Goal: Information Seeking & Learning: Learn about a topic

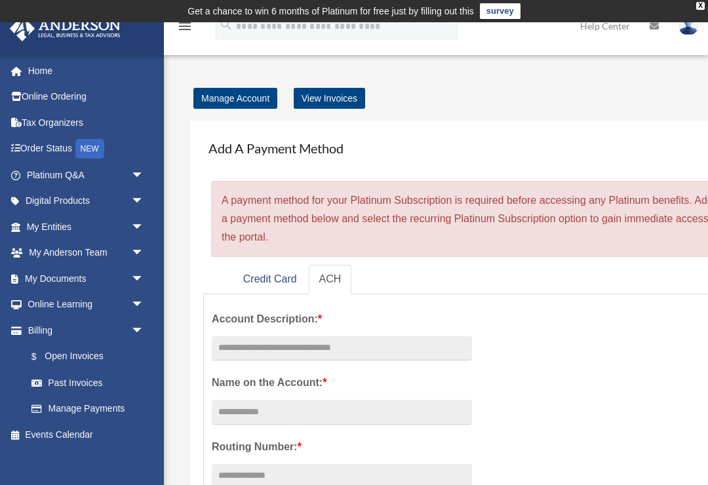
click at [137, 276] on span "arrow_drop_down" at bounding box center [144, 278] width 26 height 27
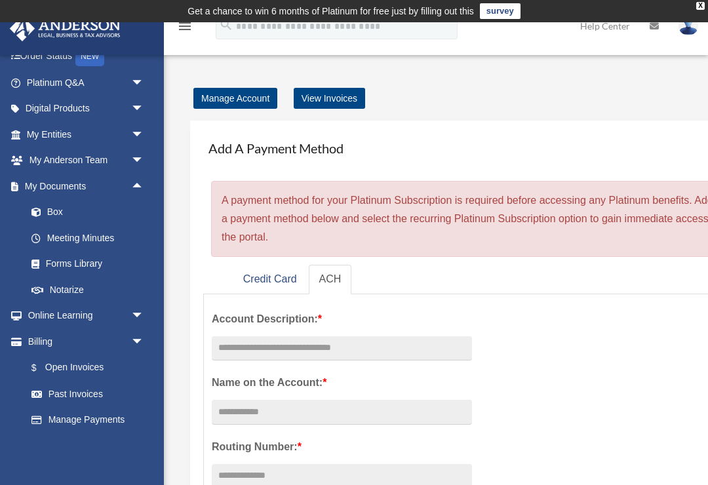
scroll to position [95, 0]
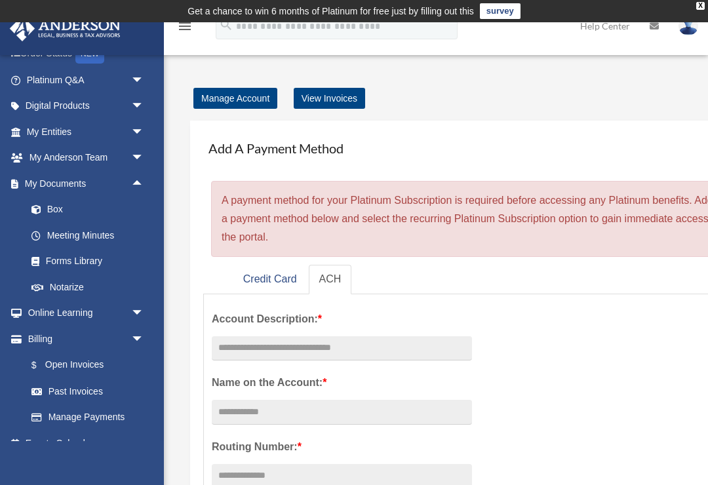
click at [109, 209] on link "Box" at bounding box center [90, 210] width 145 height 26
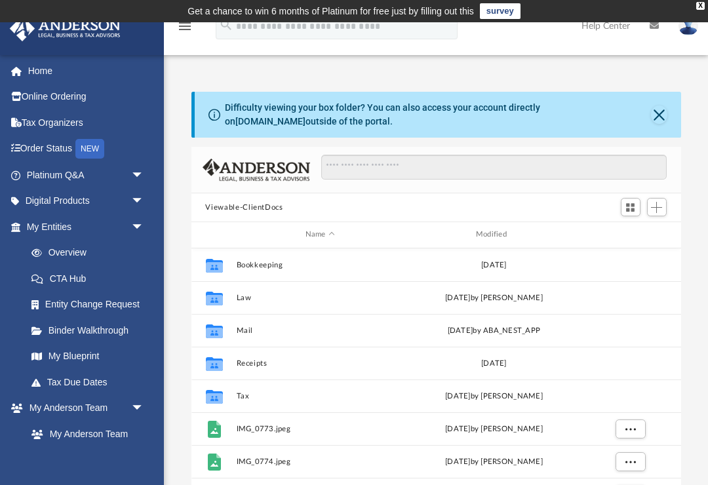
scroll to position [298, 489]
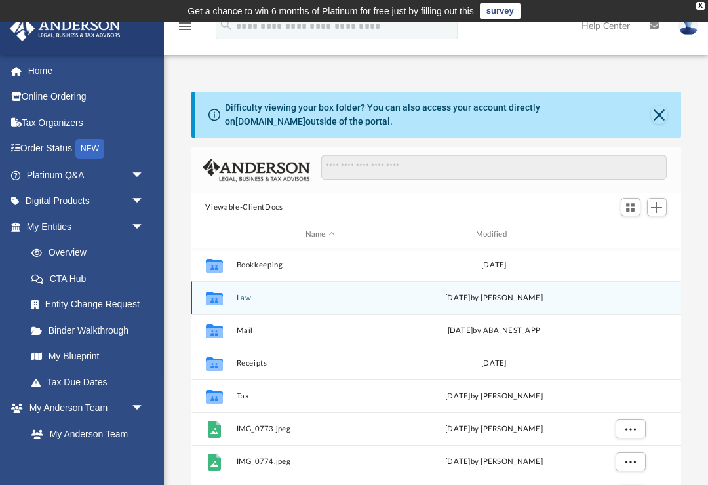
click at [254, 294] on button "Law" at bounding box center [320, 298] width 168 height 9
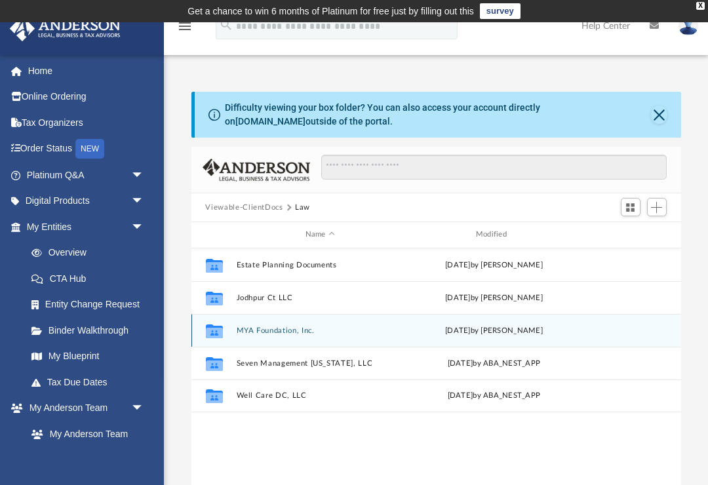
click at [295, 326] on button "MYA Foundation, Inc." at bounding box center [320, 330] width 168 height 9
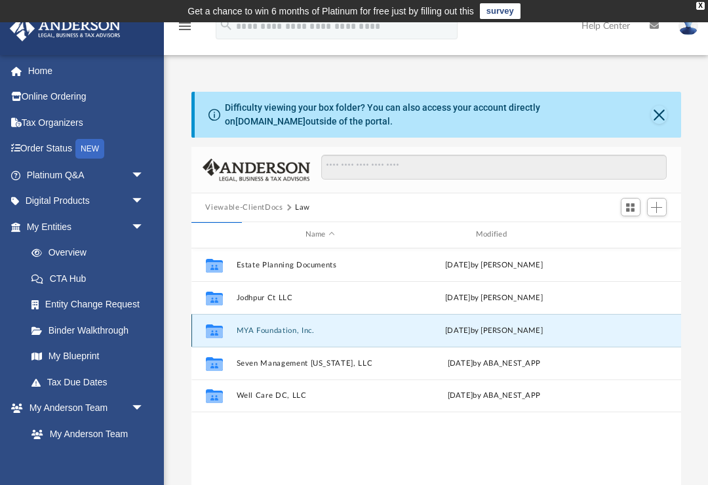
click at [339, 332] on button "MYA Foundation, Inc." at bounding box center [320, 330] width 168 height 9
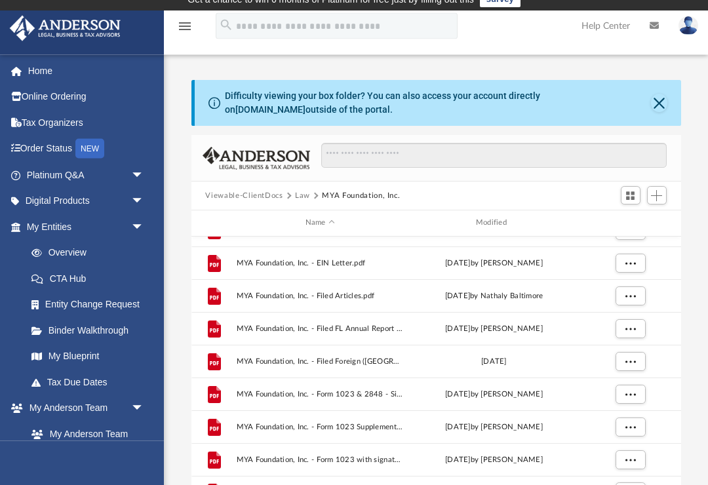
scroll to position [12, 0]
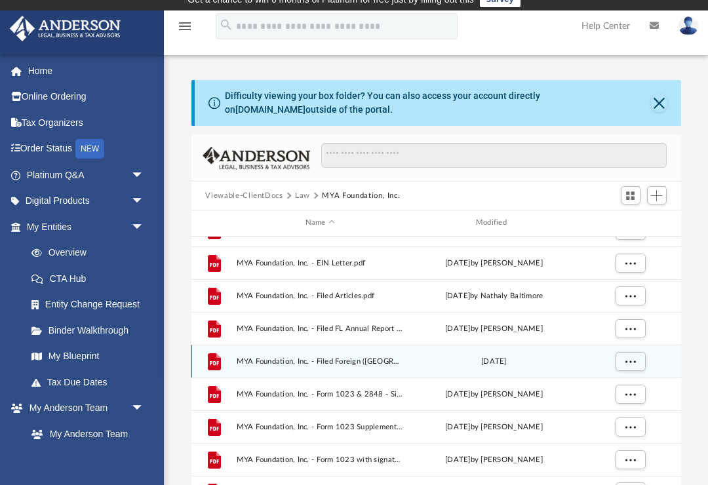
click at [404, 364] on span "MYA Foundation, Inc. - Filed Foreign (NJ) Articles.pdf" at bounding box center [320, 361] width 168 height 9
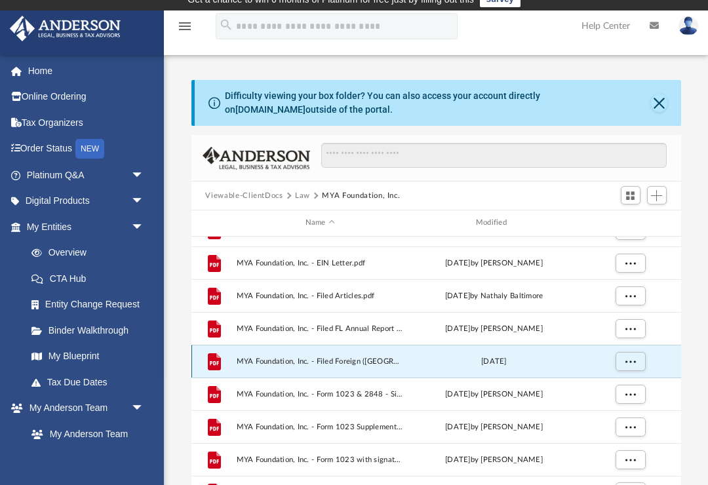
click at [627, 367] on button "More options" at bounding box center [630, 361] width 30 height 20
click at [621, 386] on li "Preview" at bounding box center [618, 388] width 38 height 14
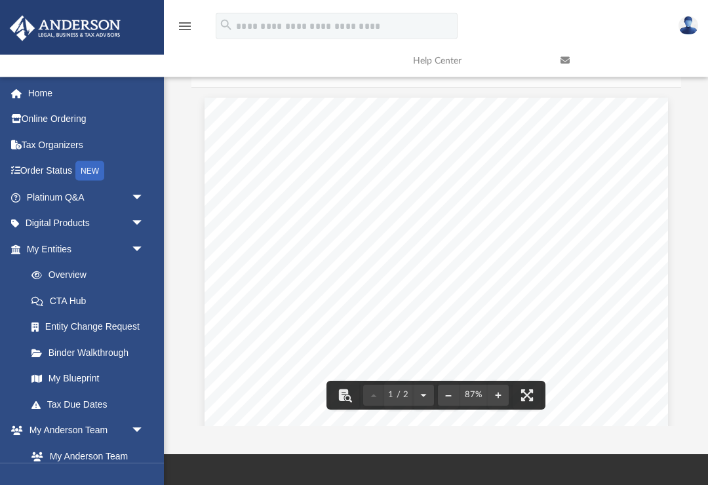
scroll to position [94, 0]
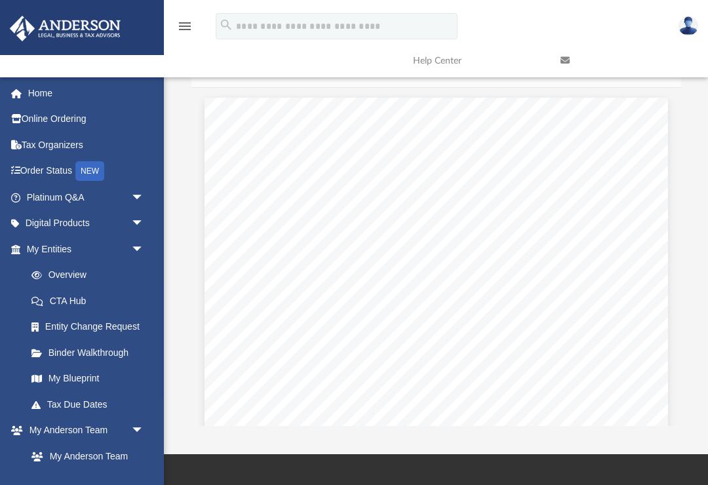
click at [142, 254] on span "arrow_drop_down" at bounding box center [144, 249] width 26 height 27
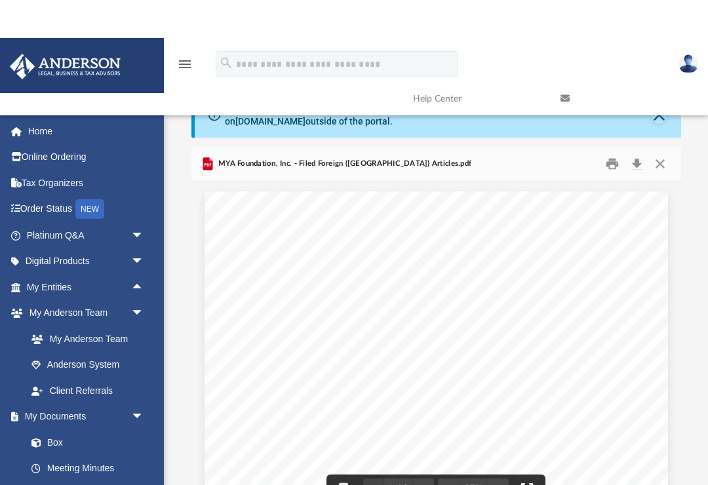
scroll to position [0, 0]
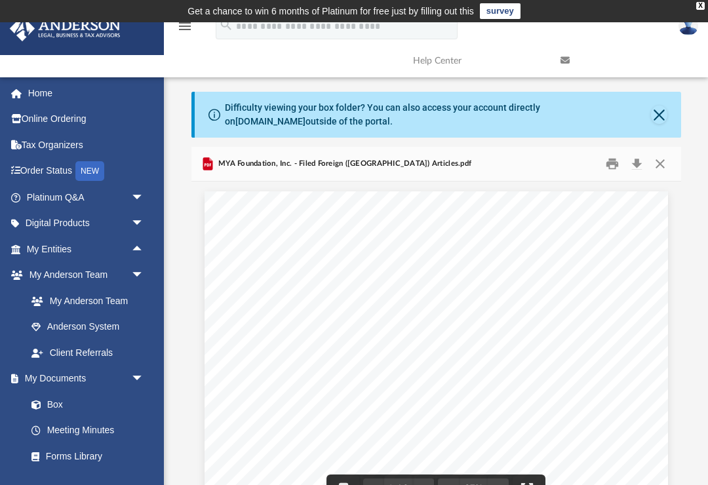
click at [664, 169] on button "Close" at bounding box center [660, 164] width 24 height 20
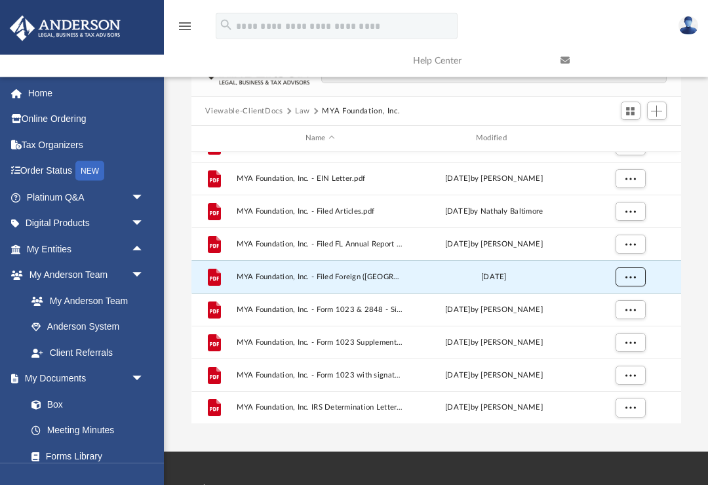
scroll to position [96, 0]
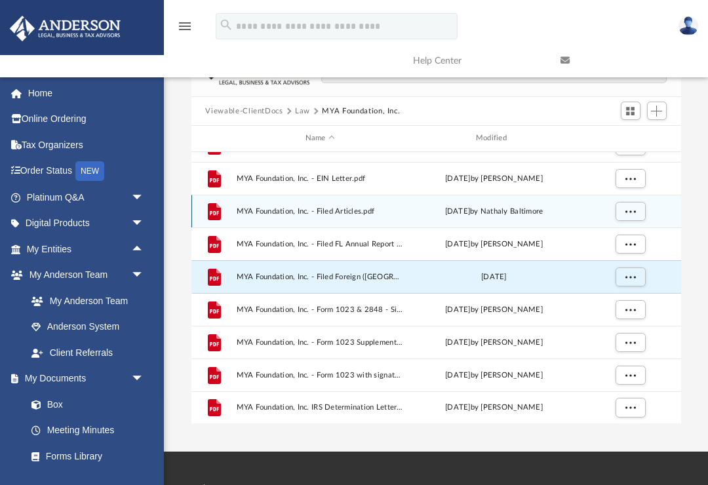
click at [404, 208] on span "MYA Foundation, Inc. - Filed Articles.pdf" at bounding box center [320, 211] width 168 height 9
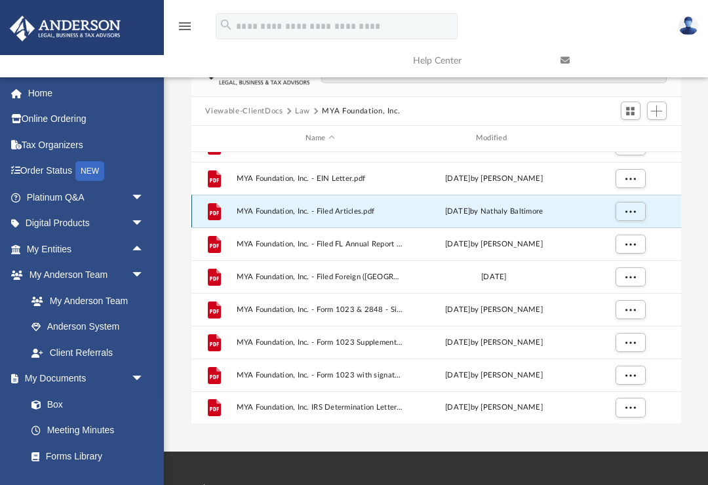
click at [629, 207] on span "More options" at bounding box center [629, 210] width 10 height 7
click at [618, 241] on li "Preview" at bounding box center [618, 238] width 38 height 14
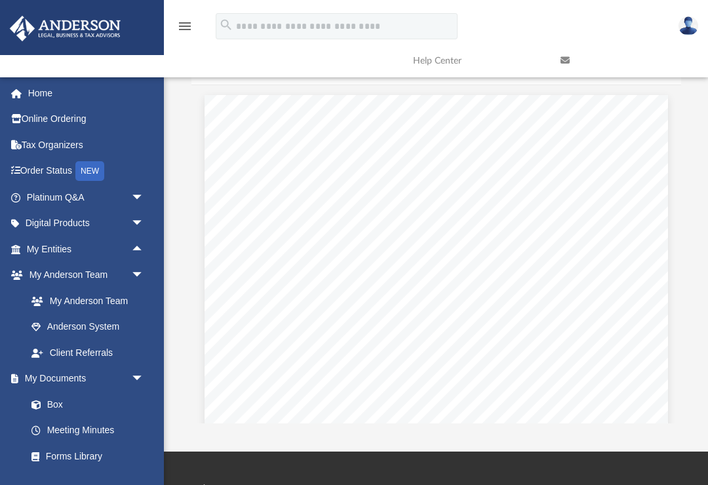
scroll to position [0, 0]
click at [142, 376] on span "arrow_drop_down" at bounding box center [144, 379] width 26 height 27
click at [143, 370] on span "arrow_drop_up" at bounding box center [144, 379] width 26 height 27
click at [66, 404] on link "Box" at bounding box center [84, 404] width 132 height 26
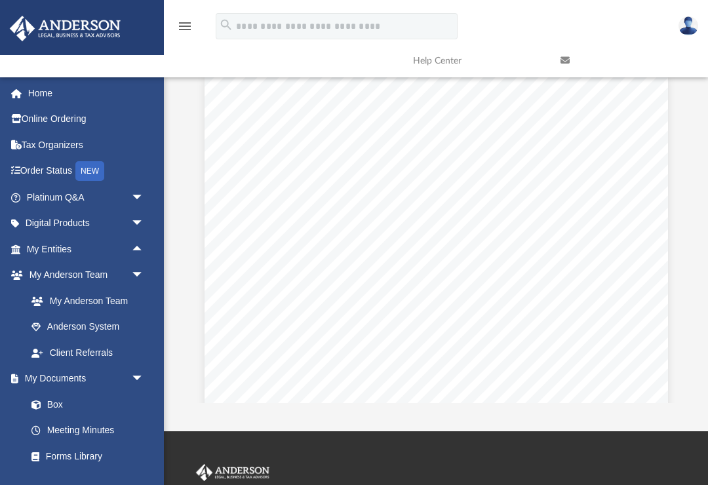
click at [78, 401] on link "Box" at bounding box center [84, 404] width 132 height 26
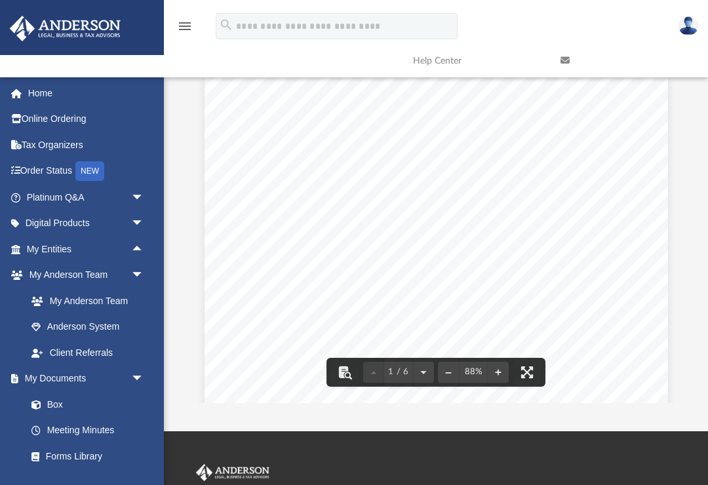
click at [528, 373] on button "File preview" at bounding box center [526, 372] width 29 height 29
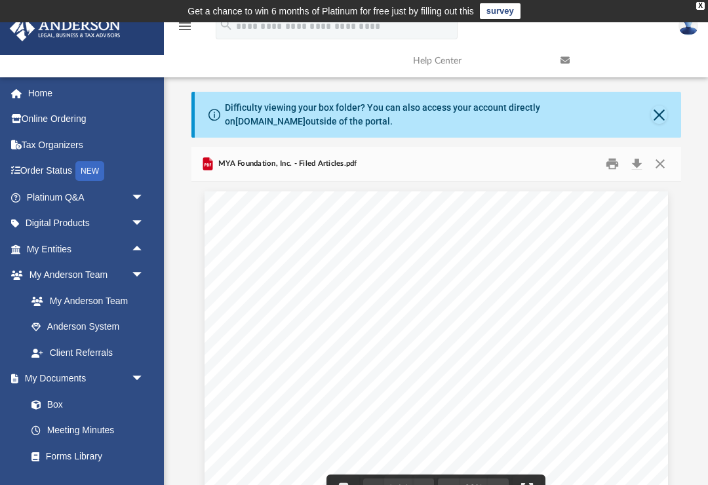
click at [668, 159] on button "Close" at bounding box center [660, 164] width 24 height 20
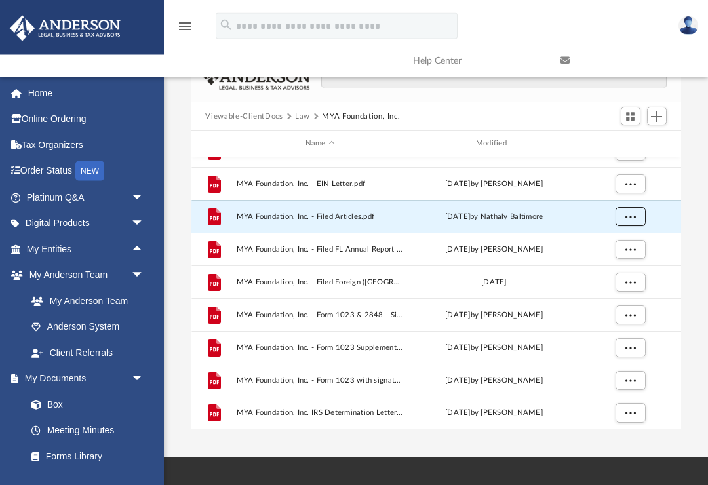
scroll to position [91, 0]
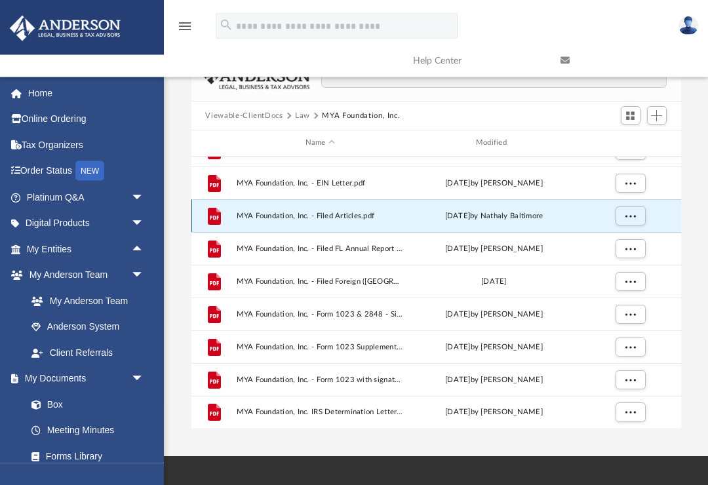
click at [527, 216] on div "Tue Mar 26 2024 by Nathaly Baltimore" at bounding box center [493, 216] width 168 height 12
click at [624, 220] on button "More options" at bounding box center [630, 216] width 30 height 20
click at [620, 241] on li "Preview" at bounding box center [618, 242] width 38 height 14
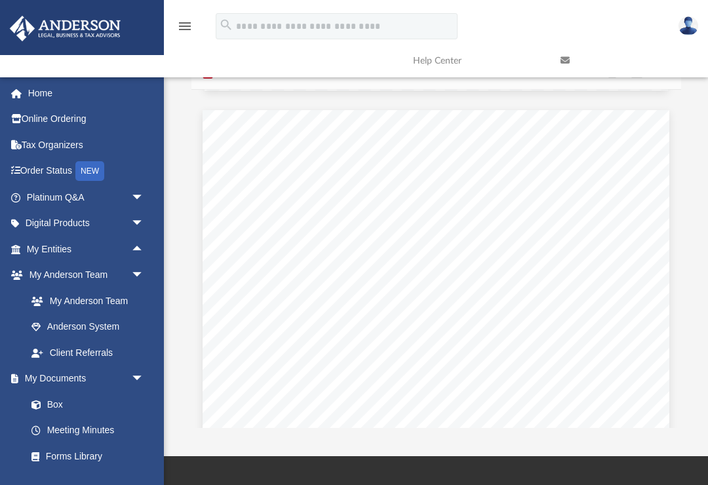
scroll to position [612, 0]
click at [143, 373] on span "arrow_drop_down" at bounding box center [144, 379] width 26 height 27
click at [140, 373] on span "arrow_drop_up" at bounding box center [144, 379] width 26 height 27
click at [61, 397] on link "Box" at bounding box center [84, 404] width 132 height 26
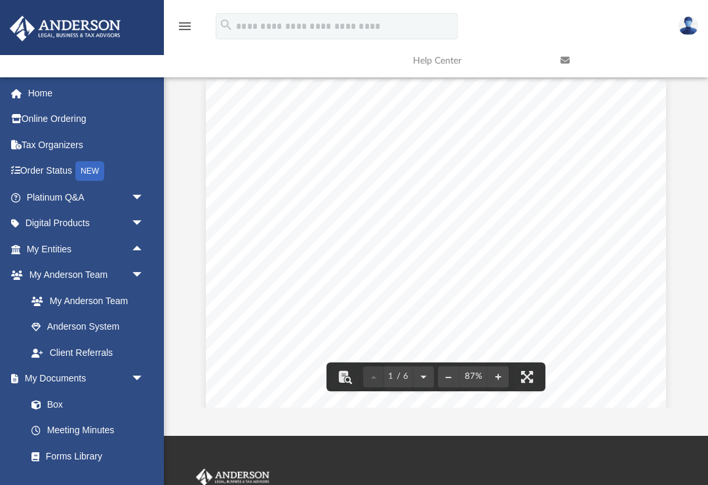
scroll to position [0, 0]
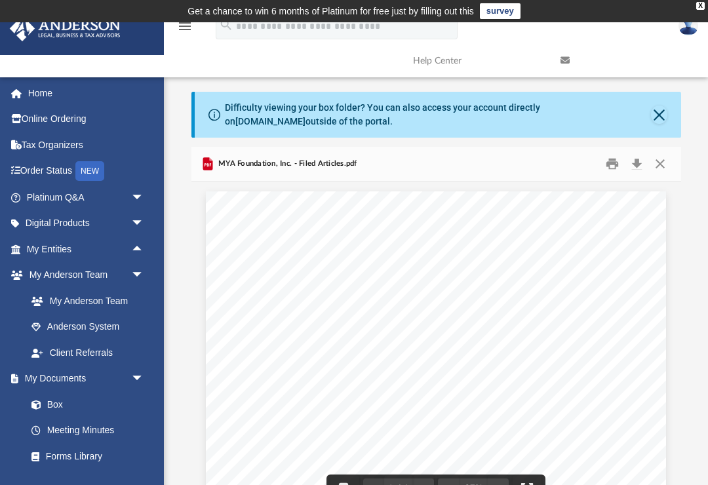
click at [669, 167] on button "Close" at bounding box center [660, 164] width 24 height 20
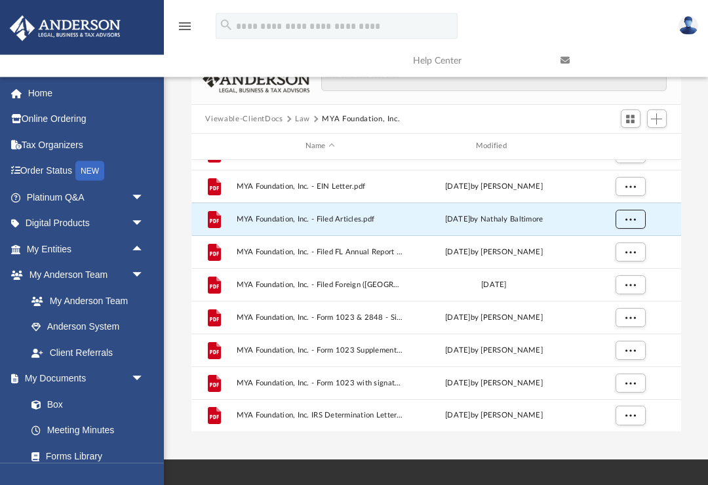
scroll to position [89, 0]
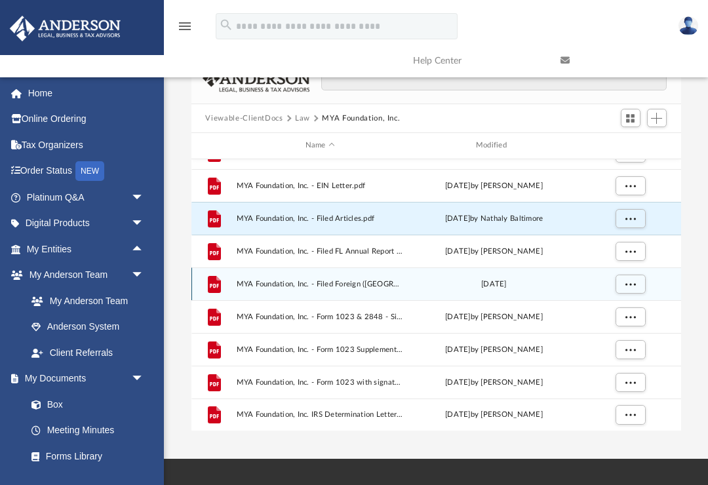
click at [510, 285] on div "Thu Aug 22 2024" at bounding box center [493, 284] width 168 height 12
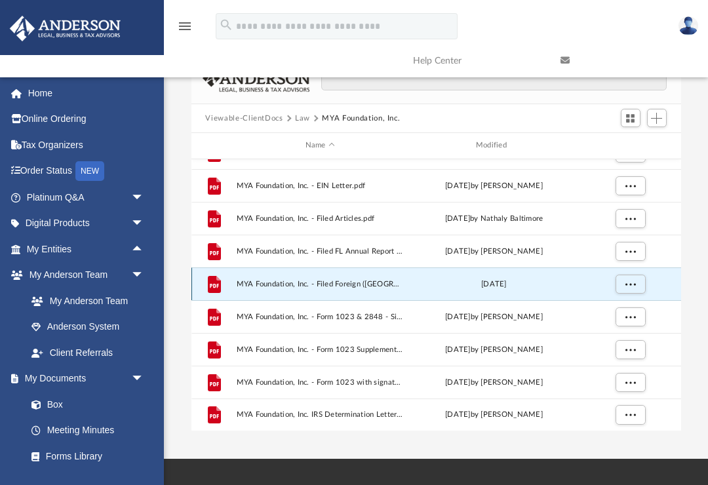
click at [628, 284] on span "More options" at bounding box center [629, 283] width 10 height 7
click at [625, 309] on li "Preview" at bounding box center [618, 310] width 38 height 14
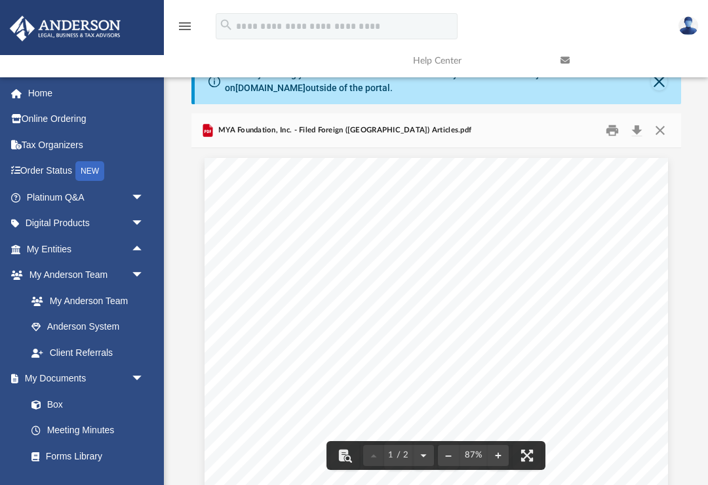
scroll to position [0, 0]
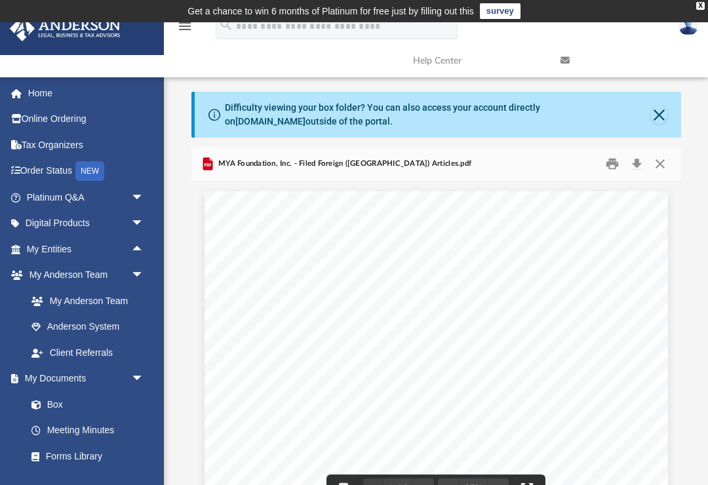
click at [664, 161] on button "Close" at bounding box center [660, 164] width 24 height 20
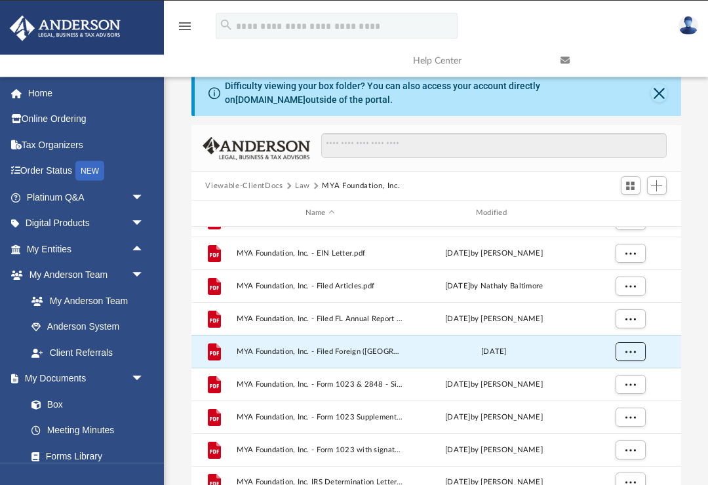
scroll to position [26, 0]
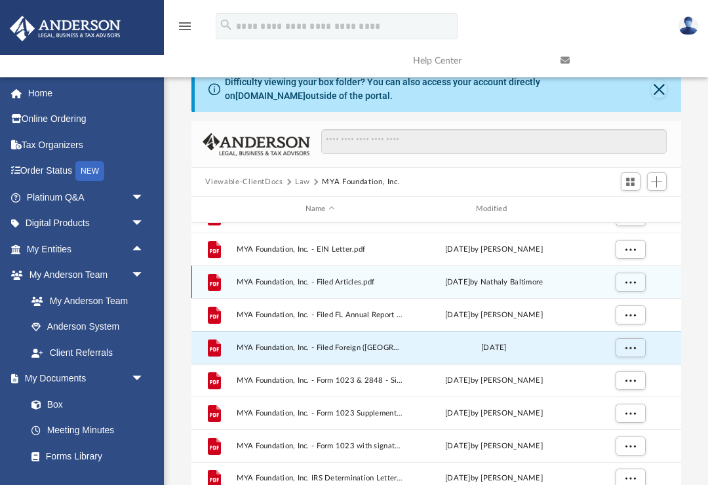
click at [493, 285] on div "Tue Mar 26 2024 by Nathaly Baltimore" at bounding box center [493, 282] width 168 height 12
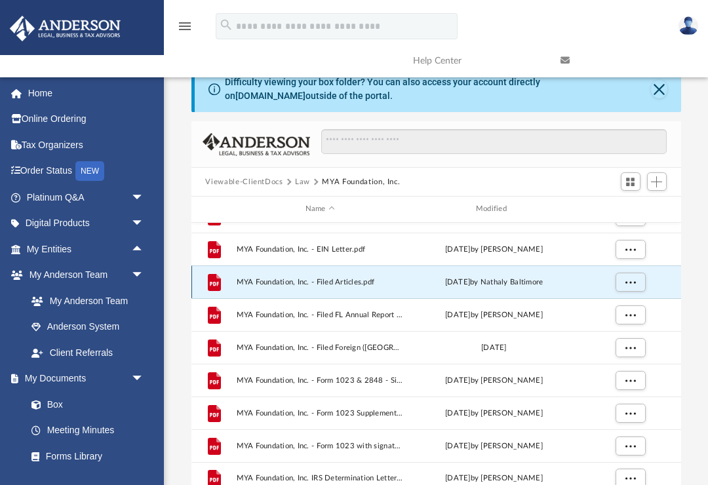
click at [626, 284] on span "More options" at bounding box center [629, 281] width 10 height 7
click at [622, 311] on li "Preview" at bounding box center [618, 308] width 38 height 14
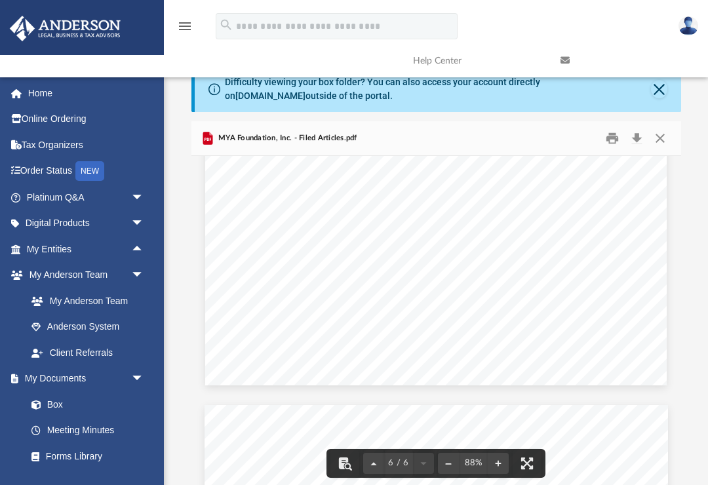
scroll to position [2831, 0]
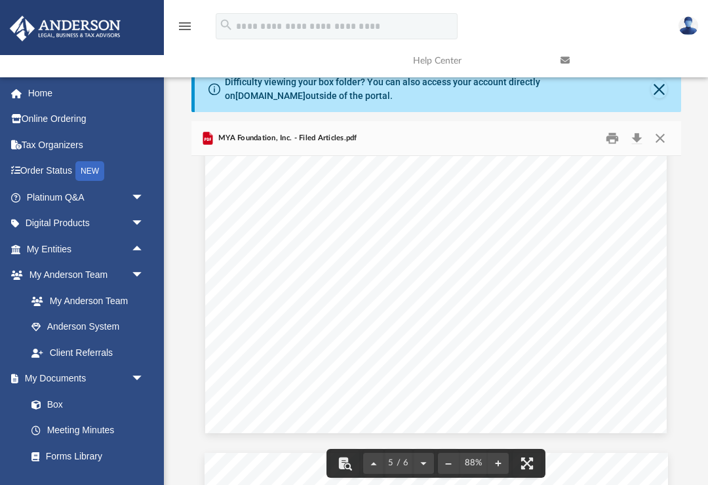
click at [668, 144] on button "Close" at bounding box center [660, 138] width 24 height 20
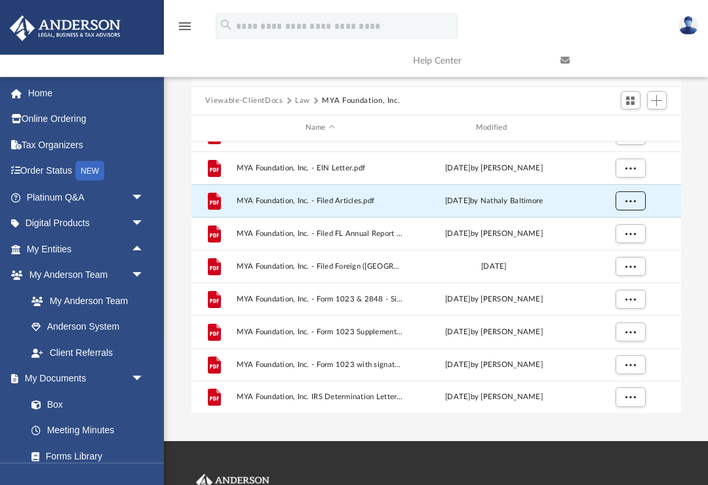
scroll to position [107, 0]
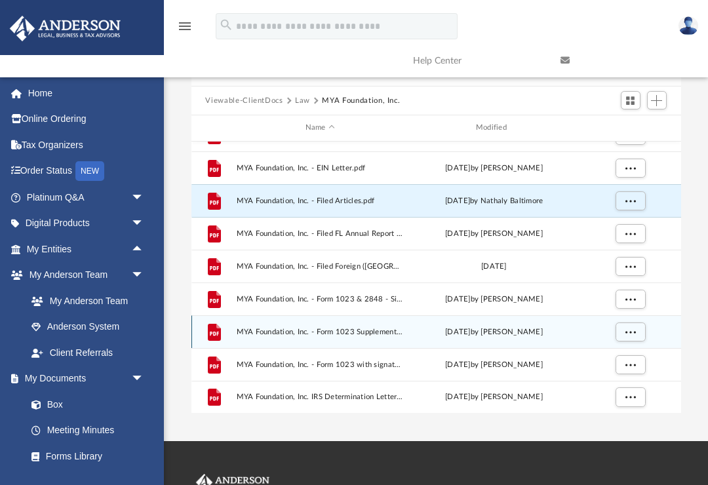
click at [538, 330] on div "Fri Aug 16 2024 by Savannah Wallace" at bounding box center [493, 332] width 168 height 12
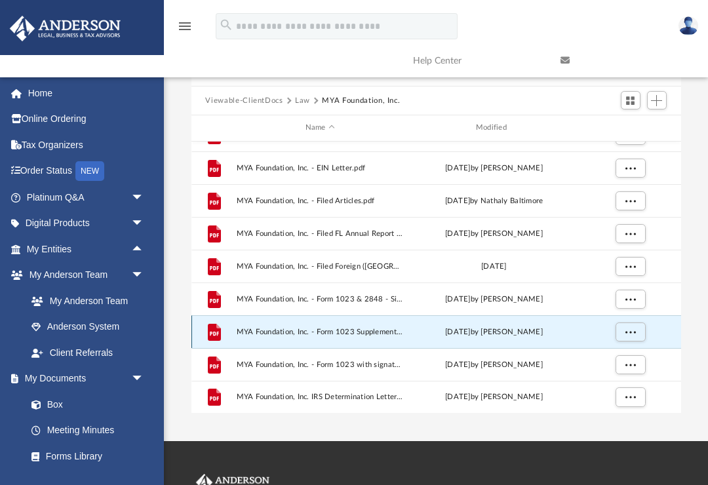
click at [631, 330] on span "More options" at bounding box center [629, 331] width 10 height 7
click at [626, 353] on li "Preview" at bounding box center [618, 358] width 38 height 14
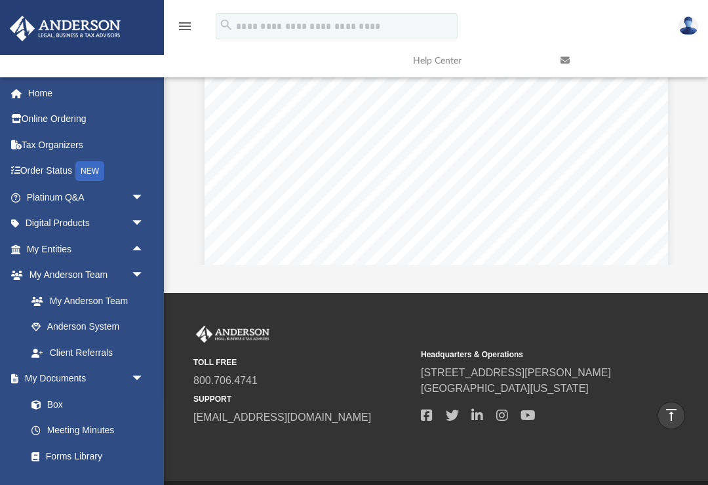
scroll to position [256, 0]
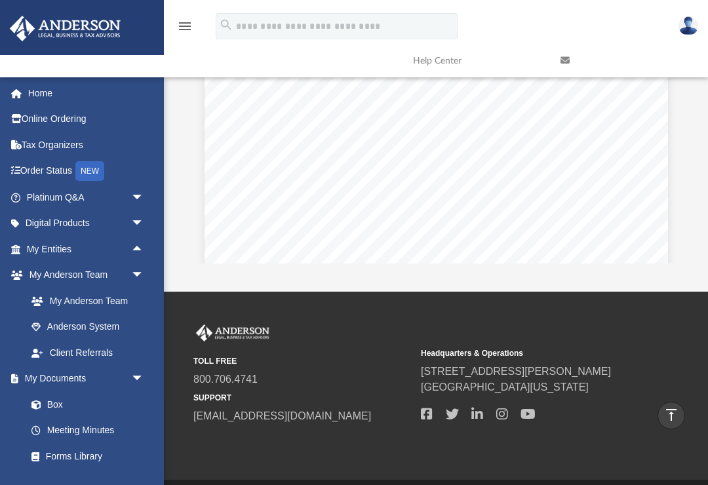
click at [35, 242] on link "My Entities arrow_drop_up" at bounding box center [86, 249] width 155 height 26
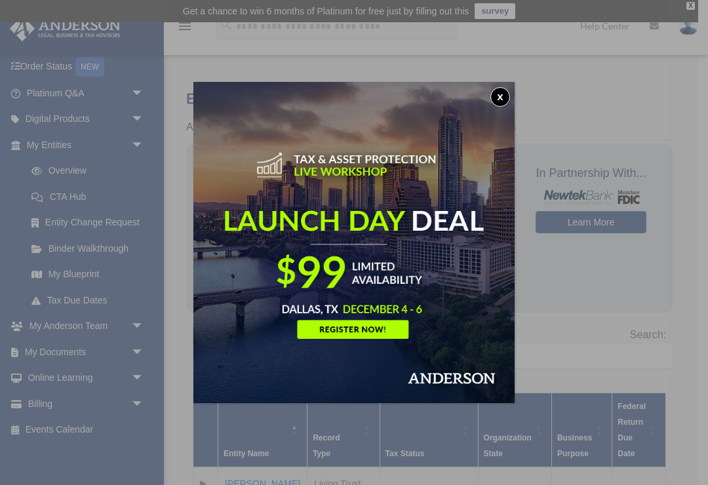
scroll to position [81, 0]
click at [499, 107] on img at bounding box center [353, 242] width 321 height 321
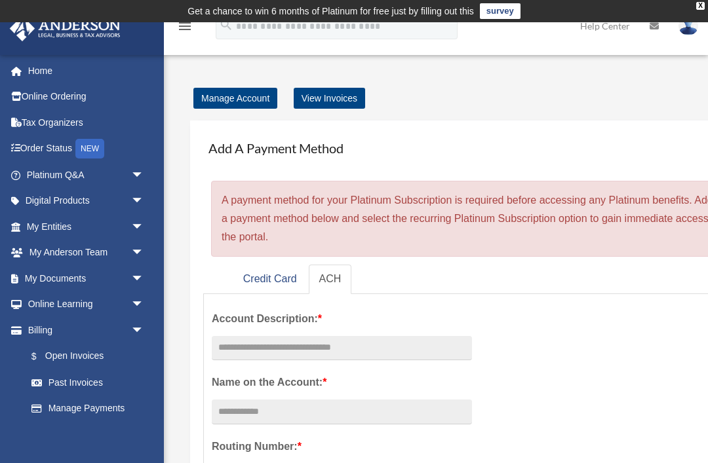
click at [132, 271] on span "arrow_drop_down" at bounding box center [144, 278] width 26 height 27
click at [131, 218] on span "arrow_drop_down" at bounding box center [144, 227] width 26 height 27
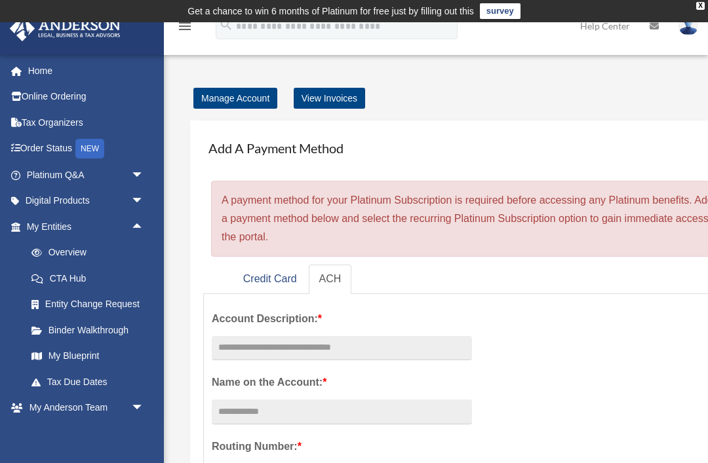
click at [52, 347] on link "My Blueprint" at bounding box center [90, 356] width 145 height 26
